Goal: Obtain resource: Download file/media

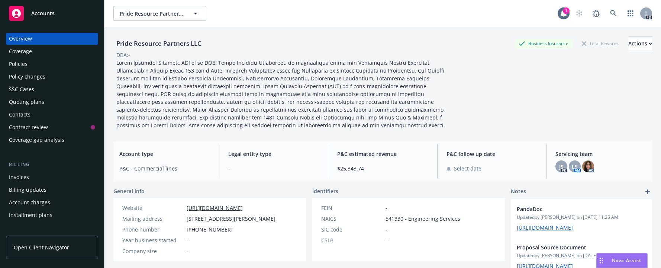
click at [18, 61] on div "Policies" at bounding box center [18, 64] width 19 height 12
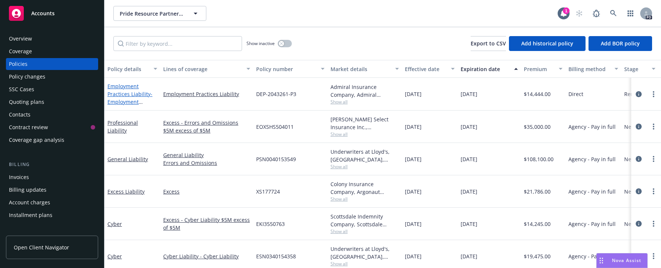
click at [128, 93] on link "Employment Practices Liability - Employment Practices Liability" at bounding box center [129, 98] width 45 height 31
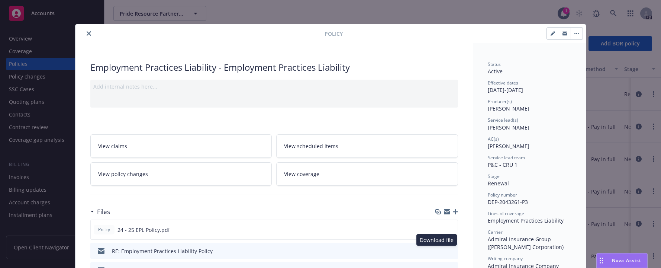
click at [437, 250] on icon "download file" at bounding box center [438, 249] width 5 height 4
click at [436, 230] on icon "download file" at bounding box center [439, 229] width 6 height 6
click at [84, 35] on button "close" at bounding box center [88, 33] width 9 height 9
